Goal: Find contact information: Find contact information

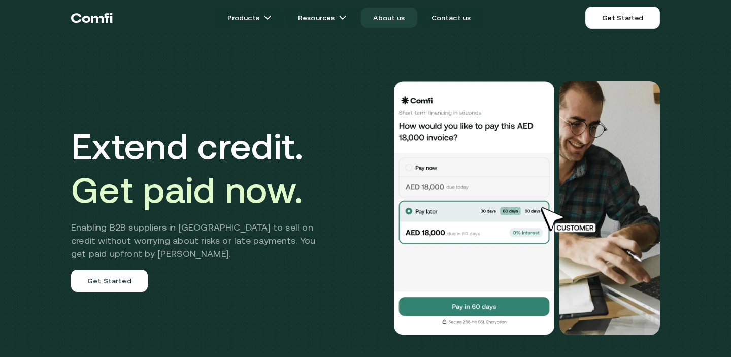
click at [396, 18] on link "About us" at bounding box center [389, 18] width 56 height 20
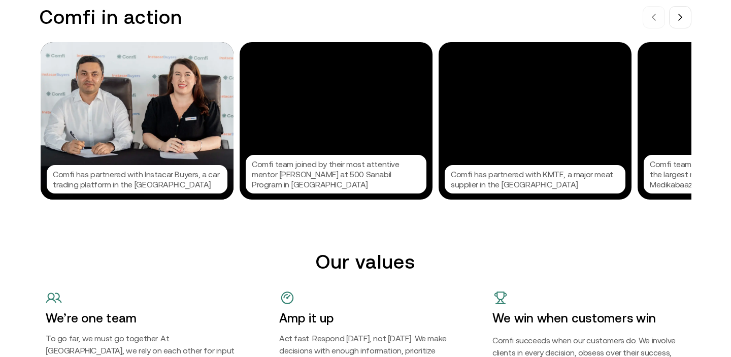
scroll to position [1065, 0]
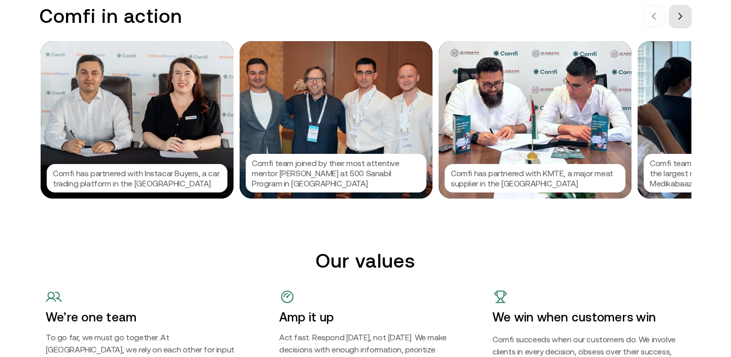
click at [681, 16] on icon at bounding box center [680, 16] width 3 height 6
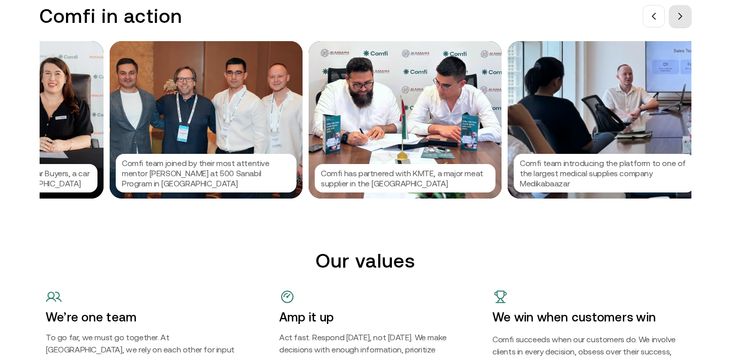
scroll to position [0, 152]
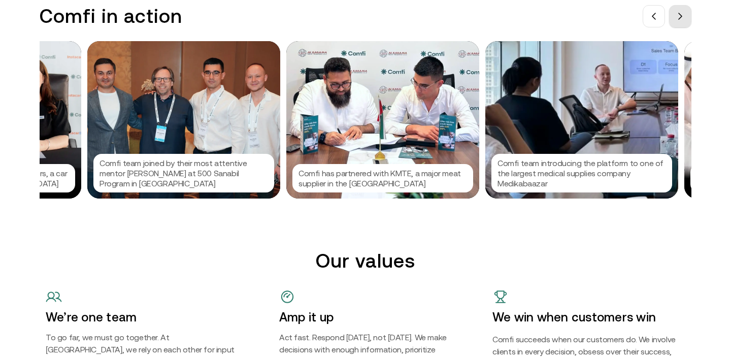
click at [681, 16] on icon at bounding box center [680, 16] width 3 height 6
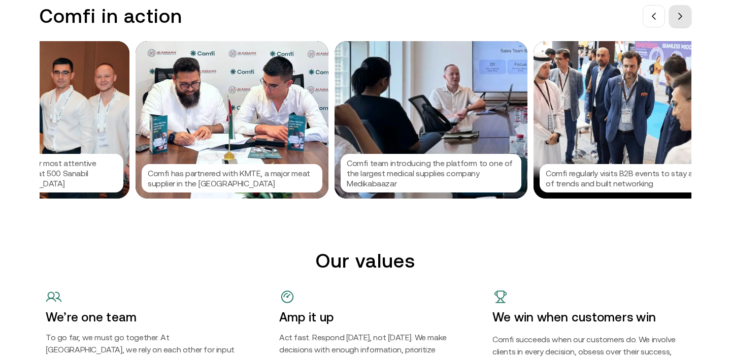
scroll to position [0, 305]
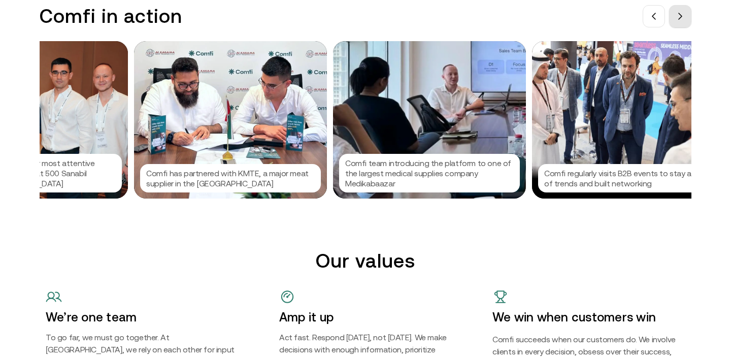
click at [681, 16] on icon at bounding box center [680, 16] width 3 height 6
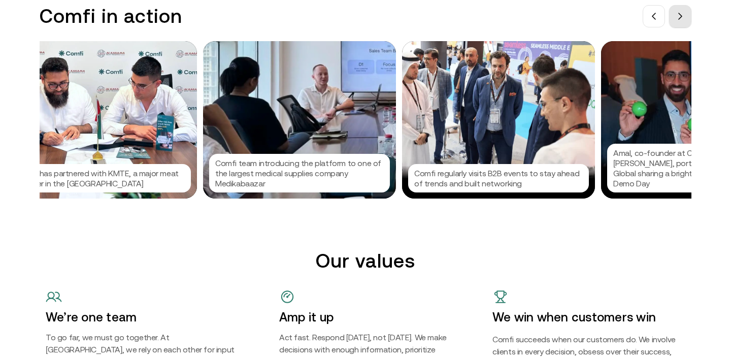
scroll to position [0, 457]
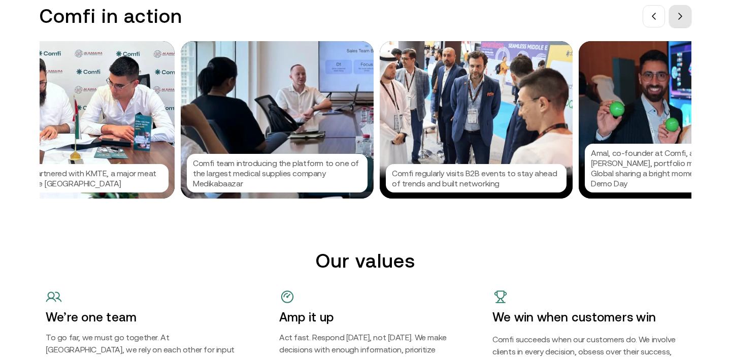
click at [681, 16] on icon at bounding box center [680, 16] width 3 height 6
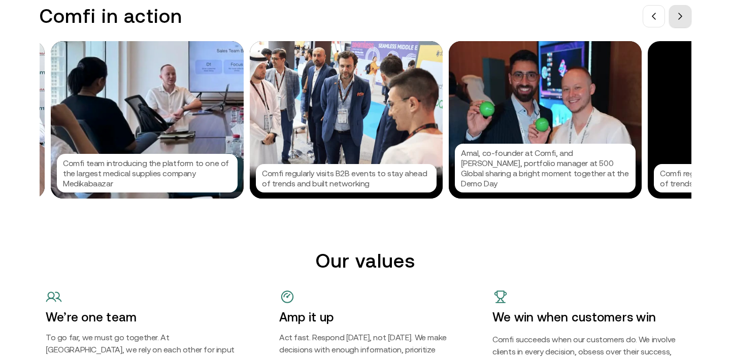
scroll to position [0, 609]
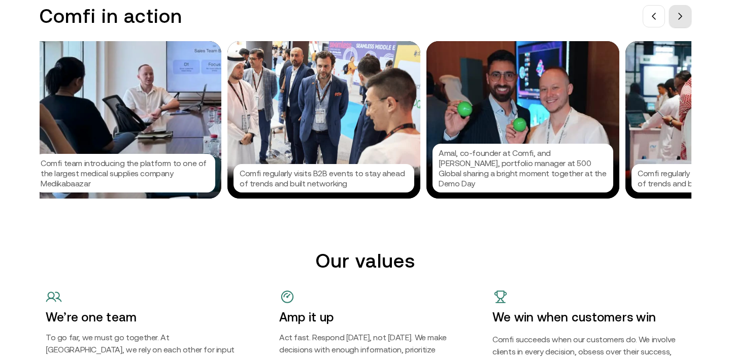
click at [681, 16] on icon at bounding box center [680, 16] width 3 height 6
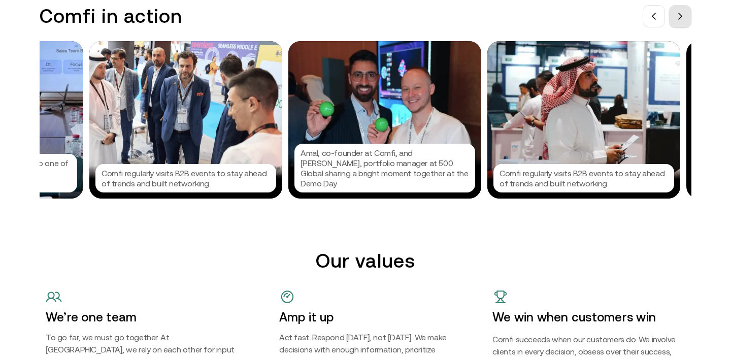
scroll to position [0, 761]
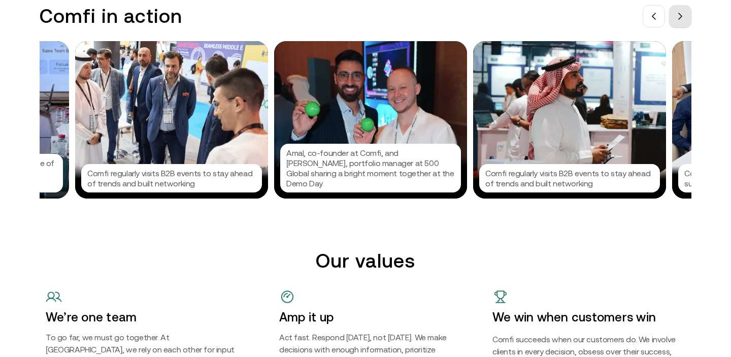
click at [681, 16] on icon at bounding box center [680, 16] width 3 height 6
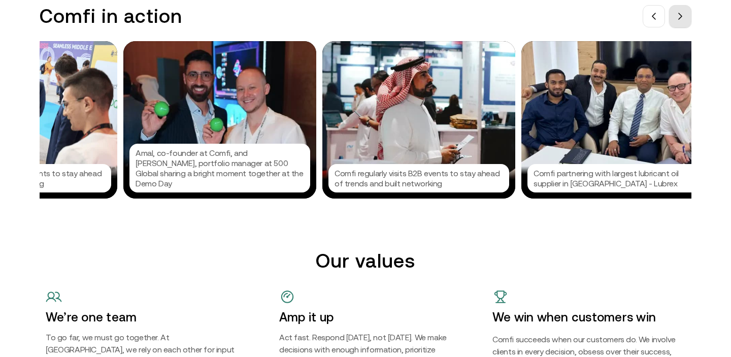
scroll to position [0, 914]
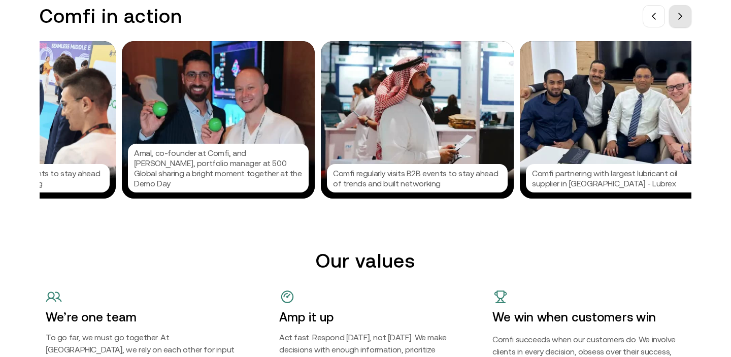
click at [681, 16] on icon at bounding box center [680, 16] width 3 height 6
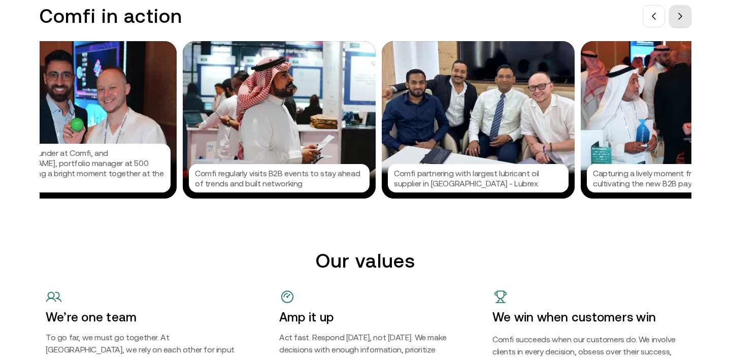
scroll to position [0, 1066]
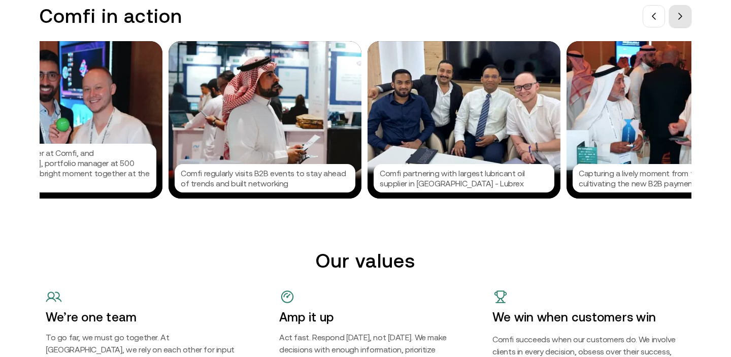
click at [681, 16] on icon at bounding box center [680, 16] width 3 height 6
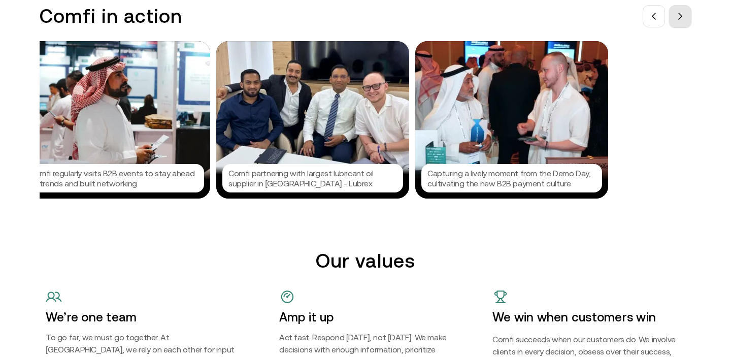
scroll to position [0, 1218]
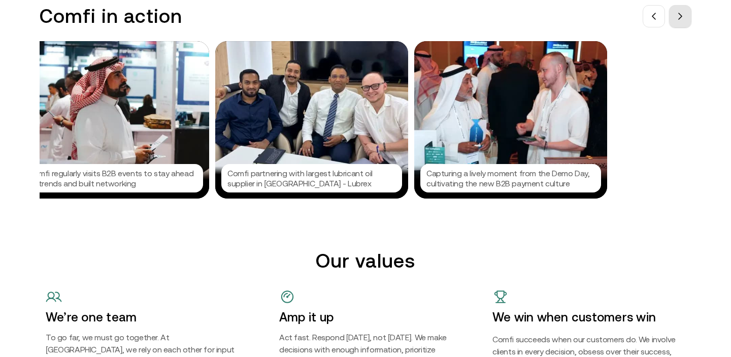
click at [681, 16] on icon at bounding box center [680, 16] width 3 height 6
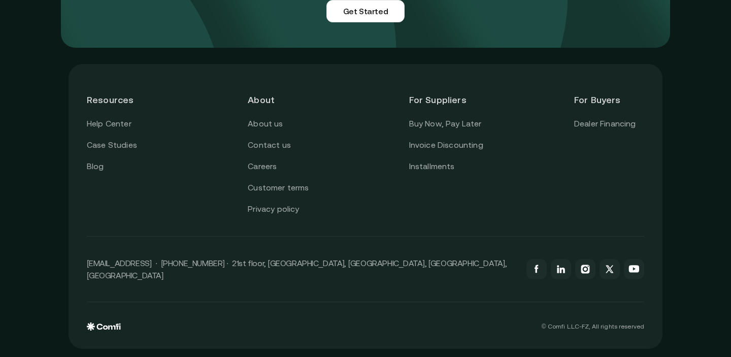
scroll to position [2513, 0]
click at [255, 130] on link "About us" at bounding box center [265, 123] width 35 height 13
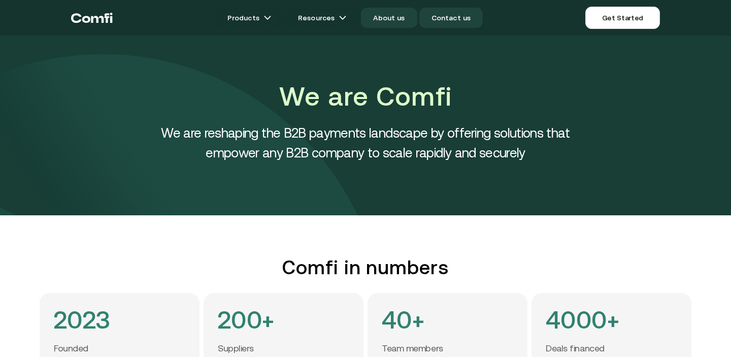
click at [455, 15] on link "Contact us" at bounding box center [451, 18] width 64 height 20
